Goal: Find specific page/section

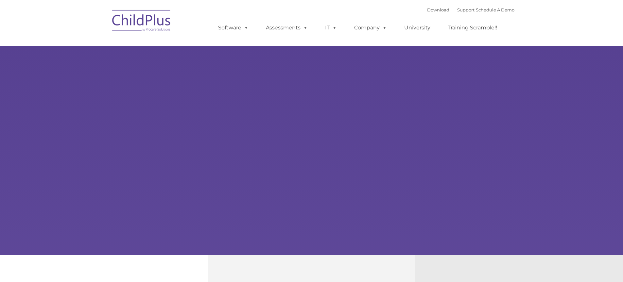
type input ""
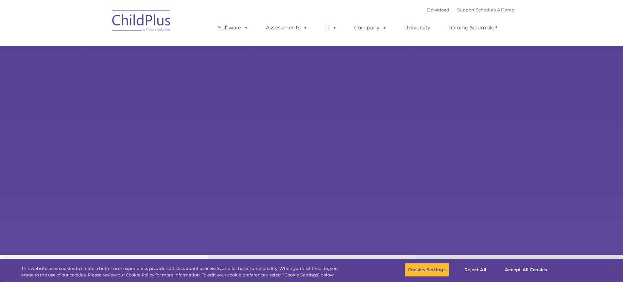
select select "MEDIUM"
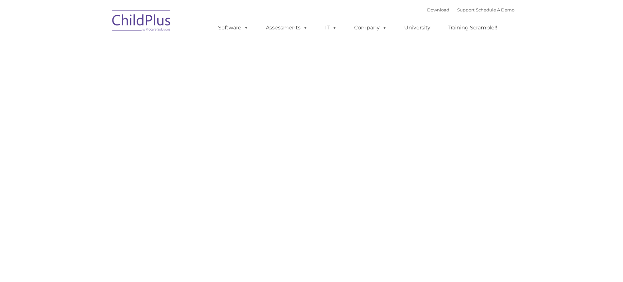
type input ""
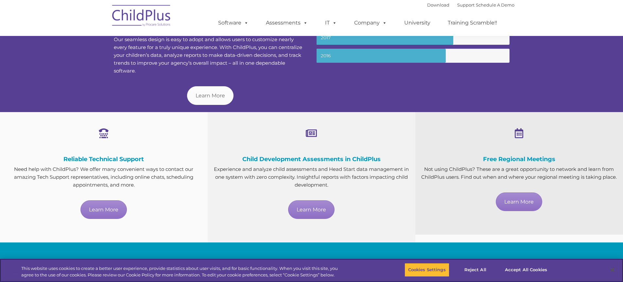
scroll to position [300, 0]
